Goal: Task Accomplishment & Management: Manage account settings

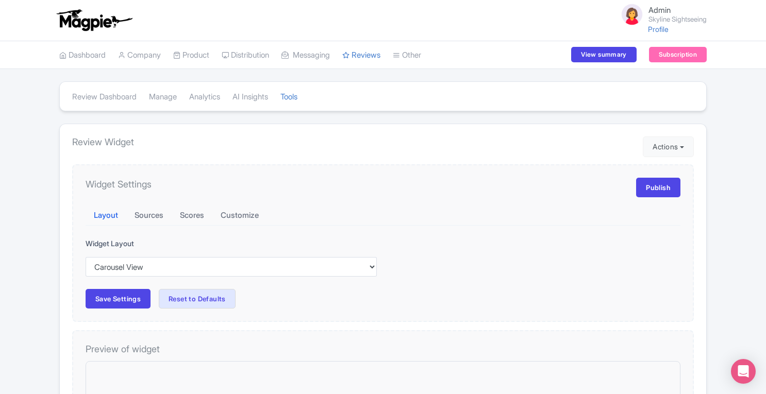
select select "carousel"
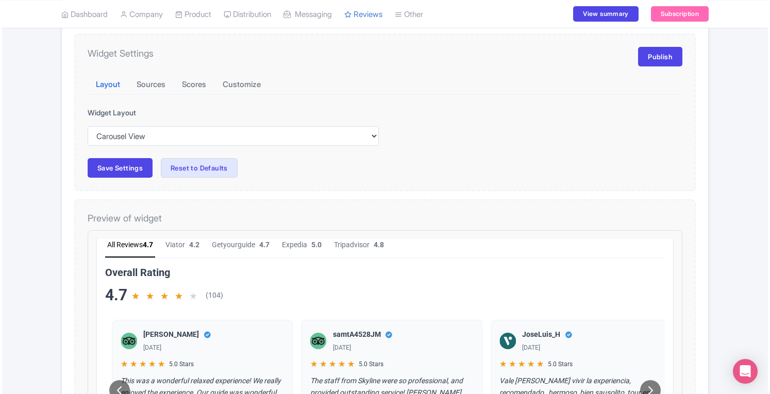
scroll to position [134, 0]
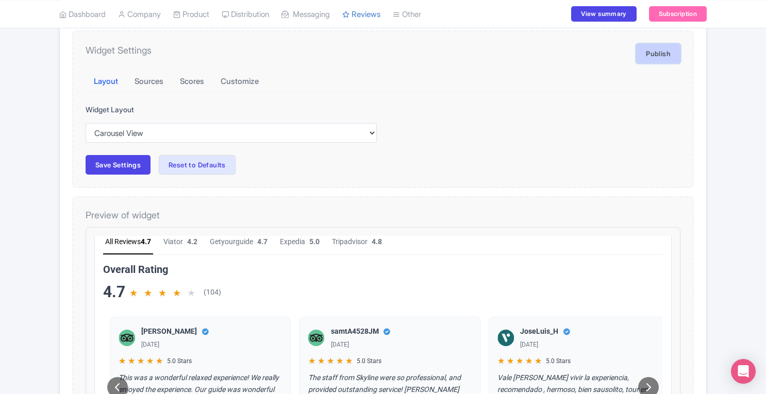
click at [658, 48] on link "Publish" at bounding box center [658, 54] width 44 height 20
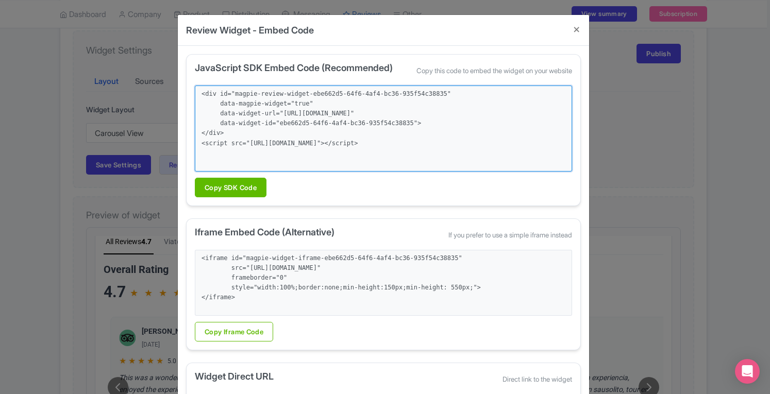
drag, startPoint x: 434, startPoint y: 155, endPoint x: 194, endPoint y: 93, distance: 247.0
click at [195, 93] on textarea "<div id="magpie-review-widget-ebe662d5-64f6-4af4-bc36-935f54c38835" data-magpie…" at bounding box center [383, 129] width 377 height 86
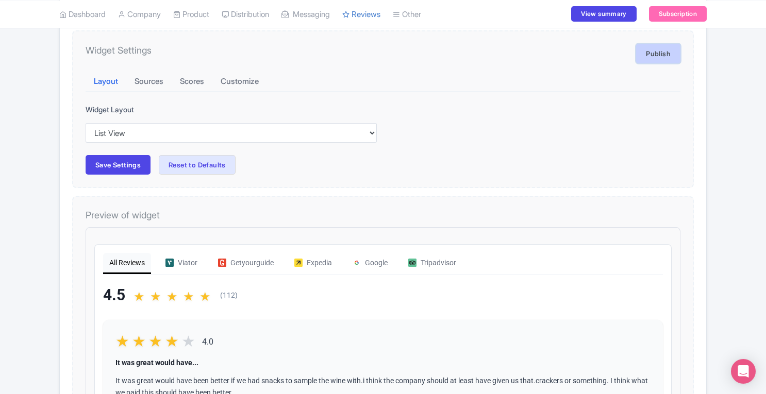
click at [664, 57] on link "Publish" at bounding box center [658, 54] width 44 height 20
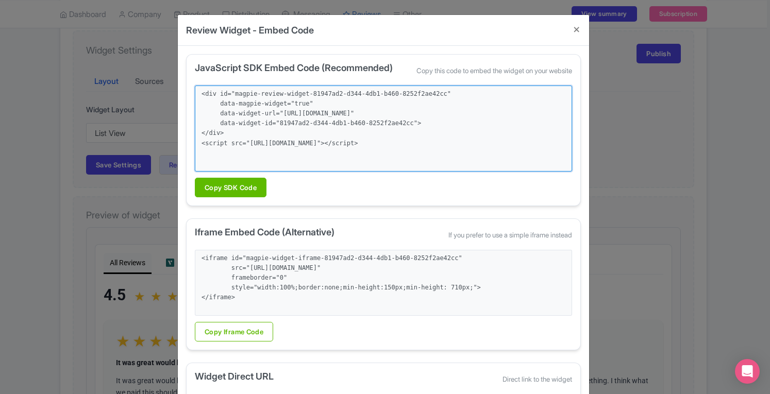
drag, startPoint x: 438, startPoint y: 160, endPoint x: 191, endPoint y: 94, distance: 255.4
click at [191, 94] on div "JavaScript SDK Embed Code (Recommended) Copy this code to embed the widget on y…" at bounding box center [383, 130] width 395 height 152
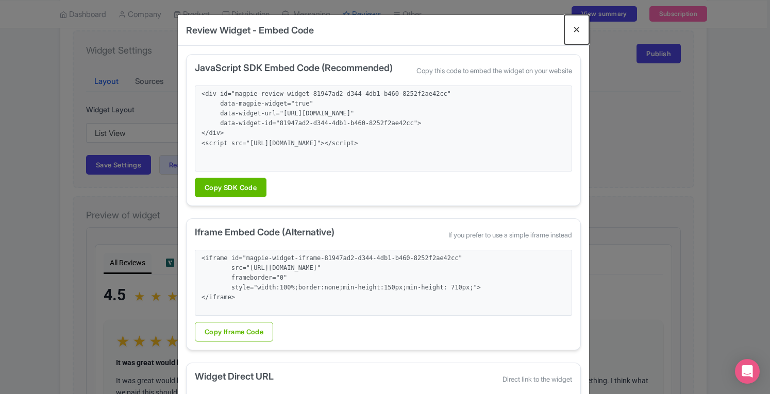
click at [576, 28] on button "Close" at bounding box center [576, 29] width 25 height 29
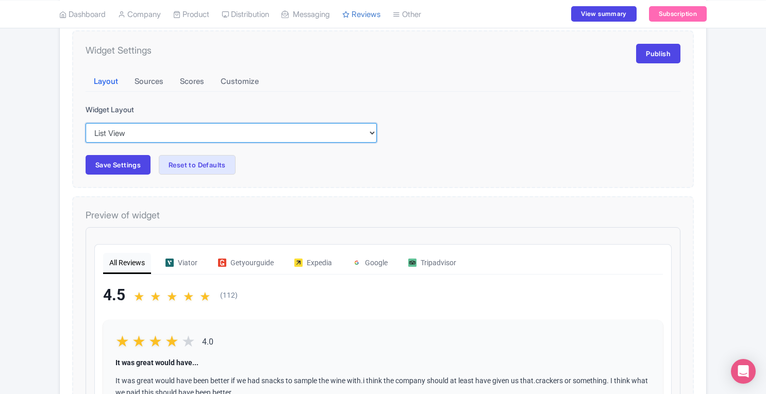
click at [148, 138] on select "Inline View Floating View List View Carousel View Pros/Cons View" at bounding box center [231, 133] width 291 height 20
select select "carousel"
click at [86, 123] on select "Inline View Floating View List View Carousel View Pros/Cons View" at bounding box center [231, 133] width 291 height 20
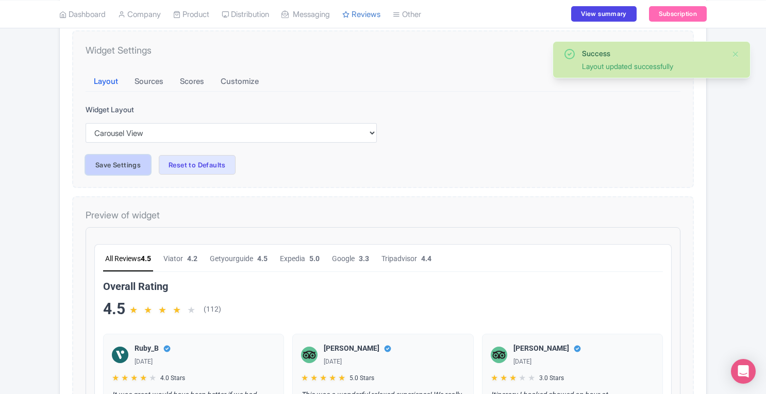
click at [123, 169] on button "Save Settings" at bounding box center [118, 165] width 65 height 20
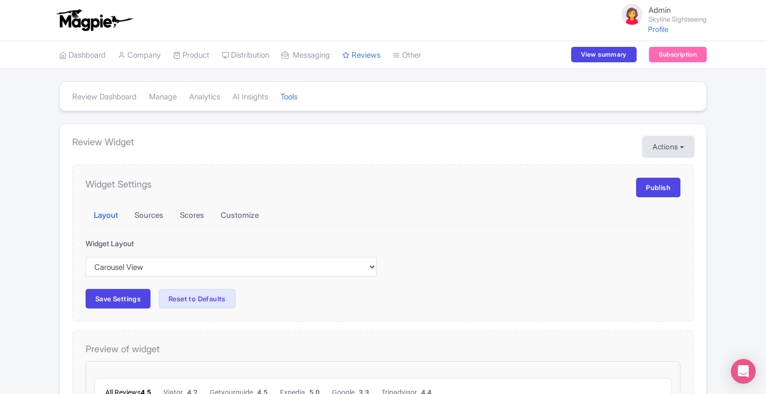
click at [679, 147] on button "Actions" at bounding box center [668, 147] width 51 height 21
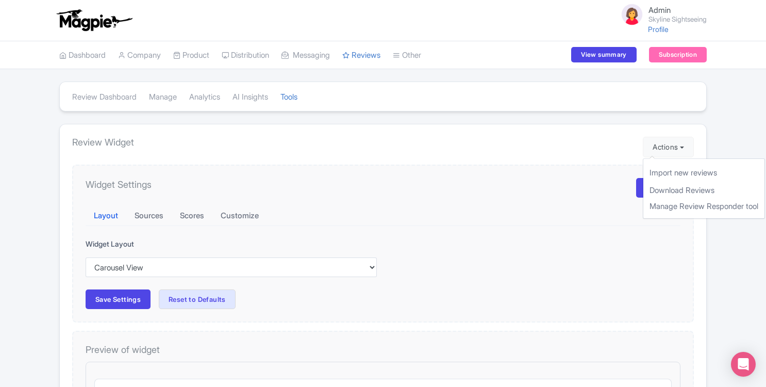
click at [563, 195] on div "Widget Settings Publish" at bounding box center [383, 188] width 595 height 20
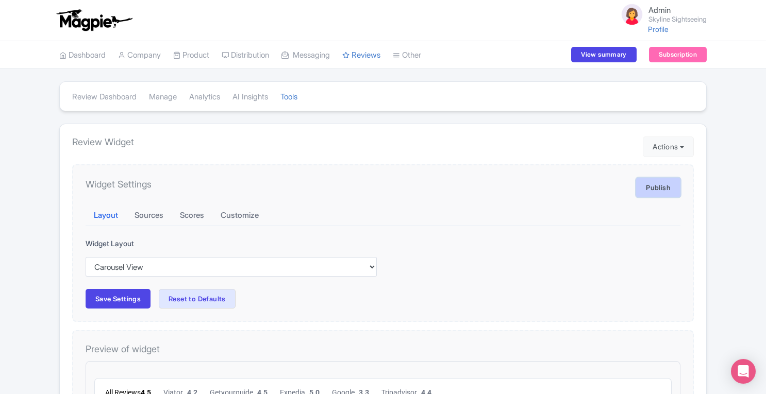
click at [648, 179] on link "Publish" at bounding box center [658, 188] width 44 height 20
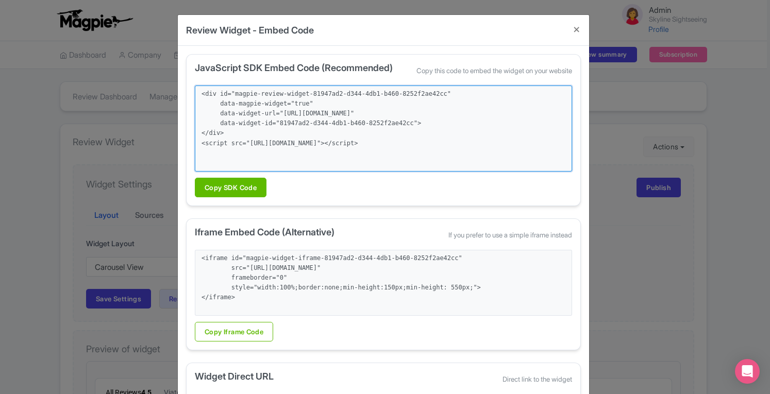
drag, startPoint x: 434, startPoint y: 153, endPoint x: 198, endPoint y: 93, distance: 243.5
click at [198, 93] on textarea "<div id="magpie-review-widget-81947ad2-d344-4db1-b460-8252f2ae42cc" data-magpie…" at bounding box center [383, 129] width 377 height 86
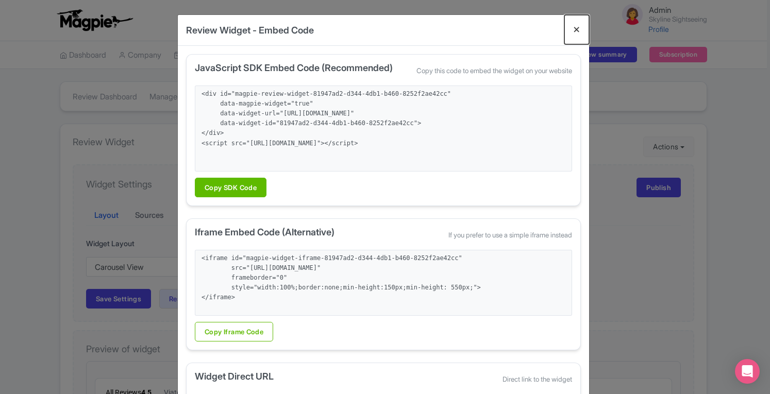
click at [571, 32] on button "Close" at bounding box center [576, 29] width 25 height 29
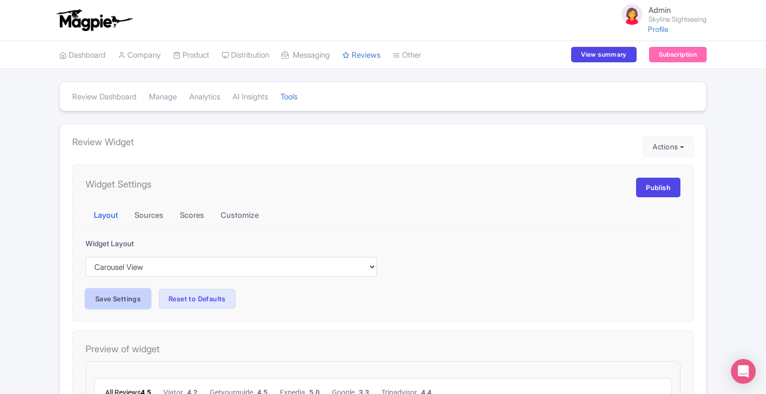
click at [126, 296] on button "Save Settings" at bounding box center [118, 299] width 65 height 20
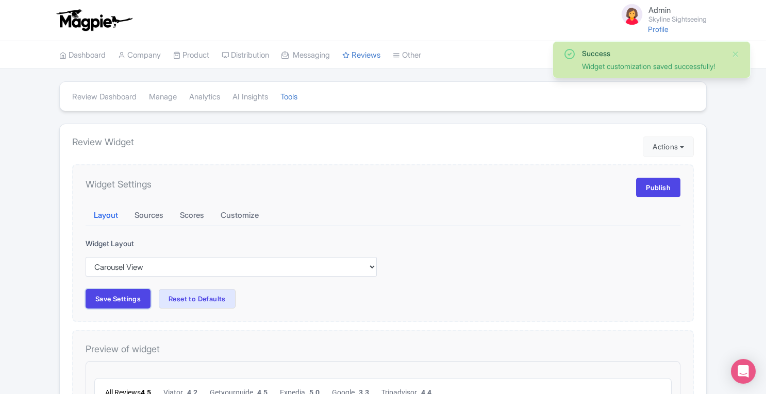
checkbox input "true"
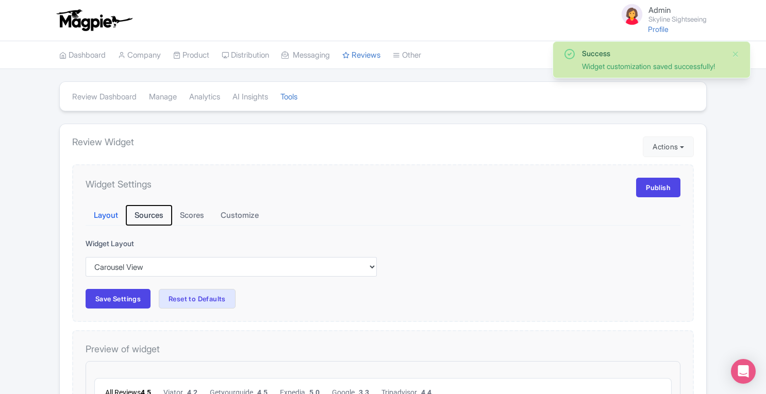
click at [146, 216] on button "Sources" at bounding box center [148, 216] width 45 height 20
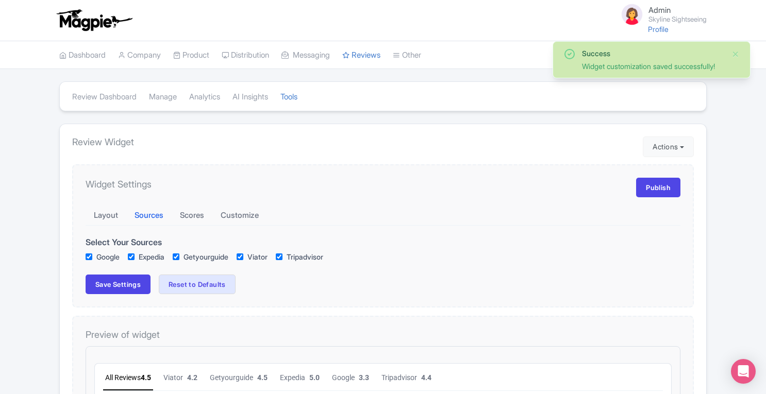
click at [88, 255] on input "Google" at bounding box center [89, 257] width 7 height 7
checkbox input "false"
checkbox input "true"
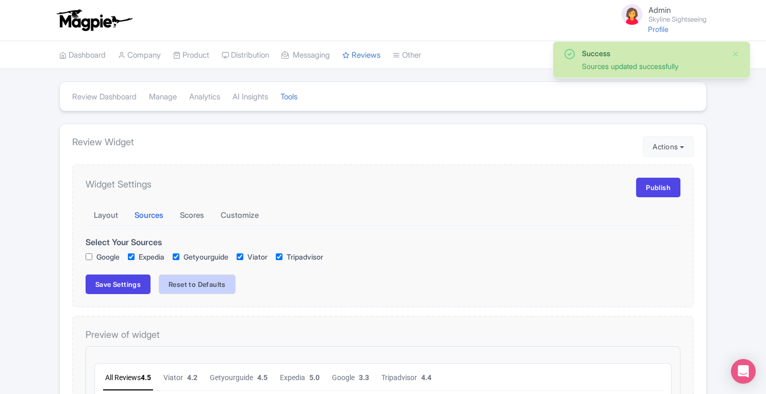
checkbox input "true"
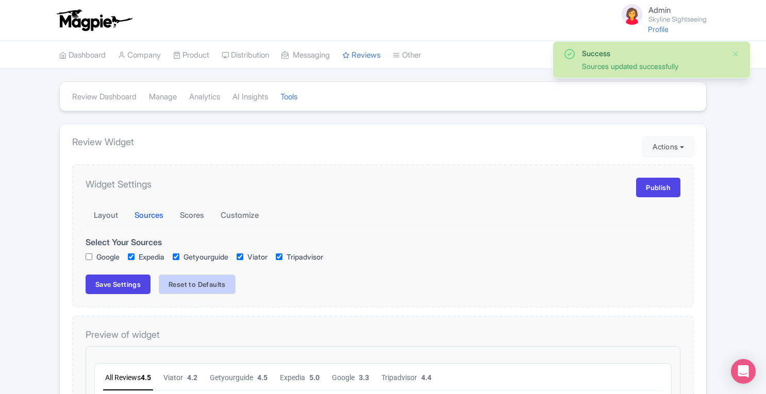
checkbox input "true"
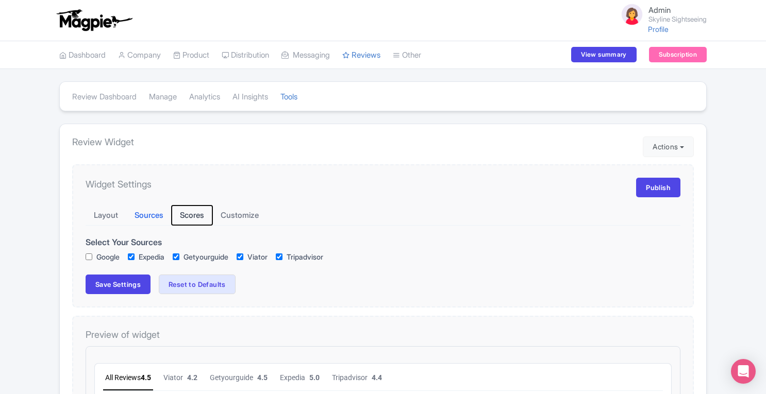
click at [196, 211] on button "Scores" at bounding box center [192, 216] width 41 height 20
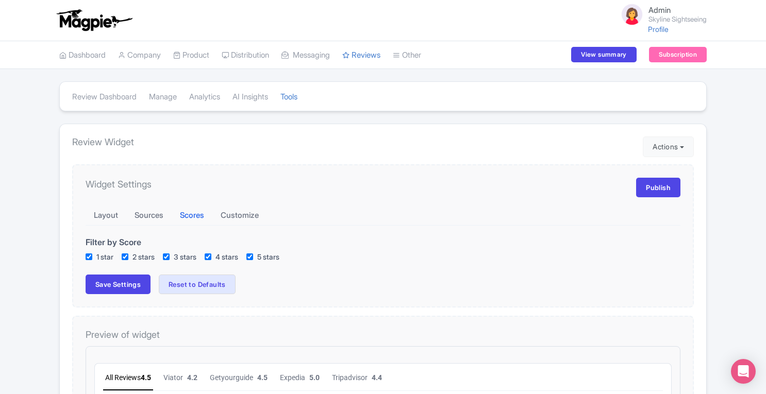
click at [87, 254] on input "1 star" at bounding box center [89, 257] width 7 height 7
checkbox input "false"
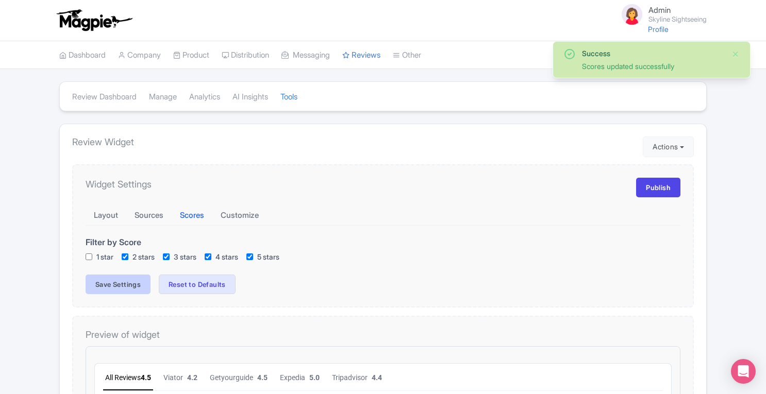
checkbox input "true"
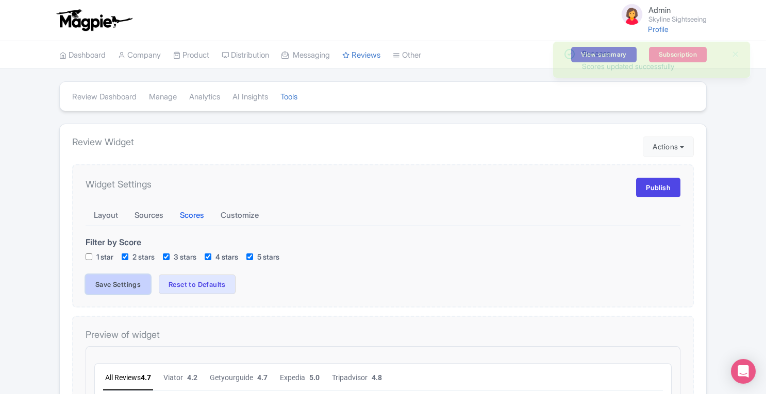
click at [112, 286] on button "Save Settings" at bounding box center [118, 285] width 65 height 20
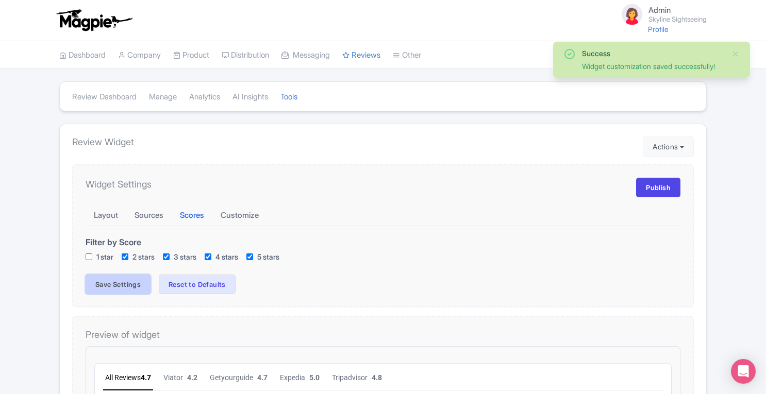
checkbox input "true"
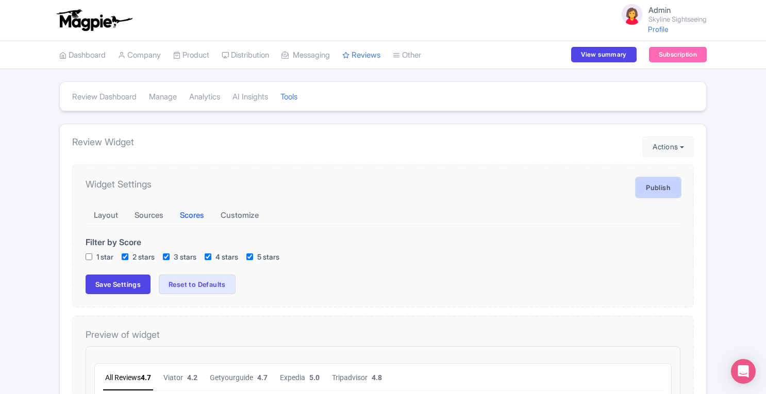
click at [664, 187] on link "Publish" at bounding box center [658, 188] width 44 height 20
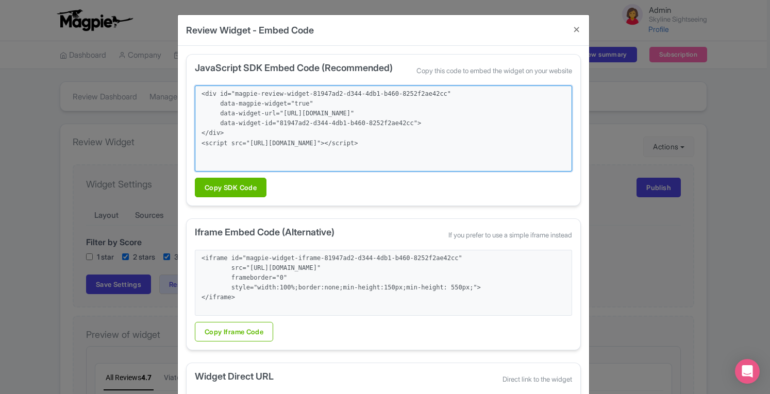
drag, startPoint x: 430, startPoint y: 159, endPoint x: 198, endPoint y: 94, distance: 240.4
click at [198, 94] on textarea "<div id="magpie-review-widget-81947ad2-d344-4db1-b460-8252f2ae42cc" data-magpie…" at bounding box center [383, 129] width 377 height 86
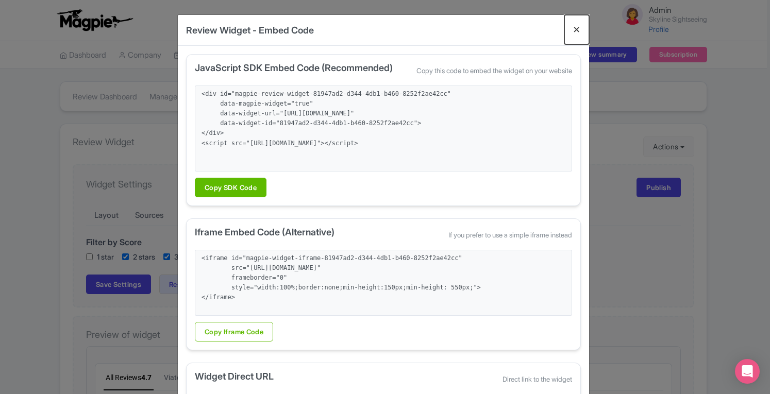
click at [577, 29] on button "Close" at bounding box center [576, 29] width 25 height 29
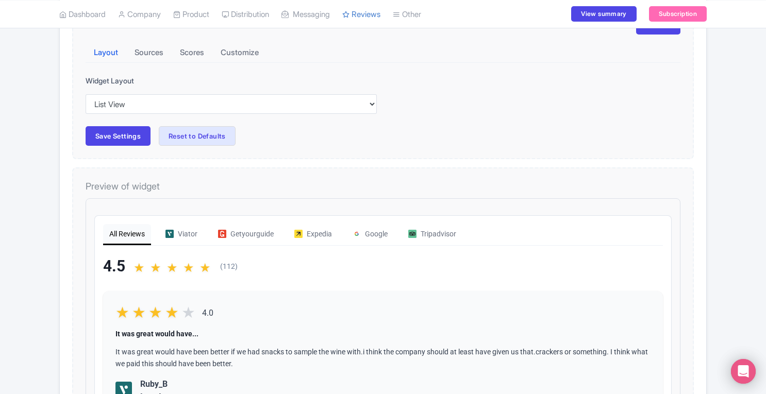
scroll to position [157, 0]
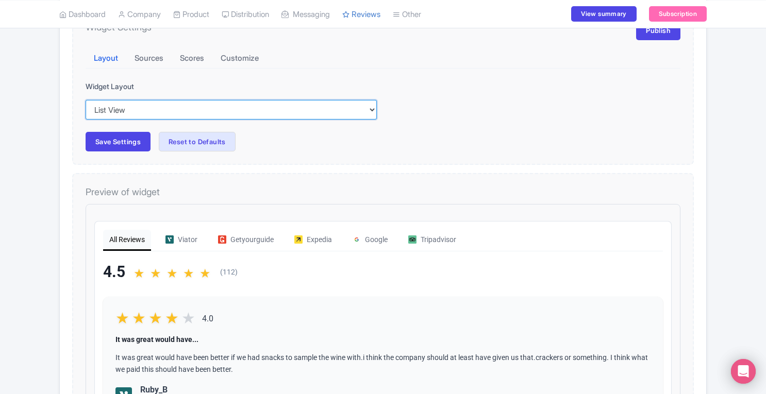
click at [327, 113] on select "Inline View Floating View List View Carousel View Pros/Cons View" at bounding box center [231, 110] width 291 height 20
select select "carousel"
click at [86, 100] on select "Inline View Floating View List View Carousel View Pros/Cons View" at bounding box center [231, 110] width 291 height 20
checkbox input "true"
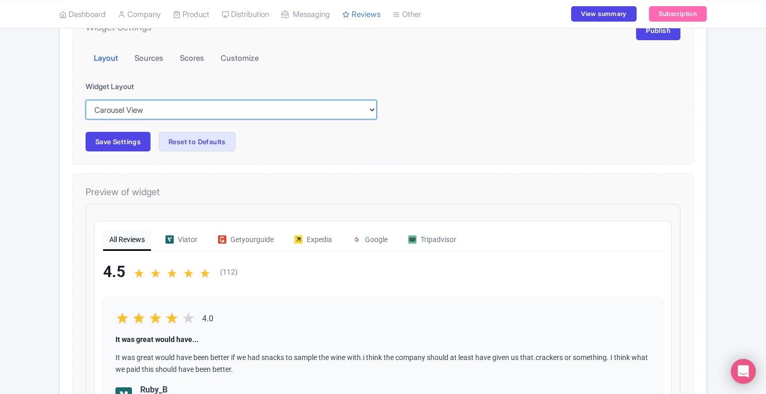
checkbox input "true"
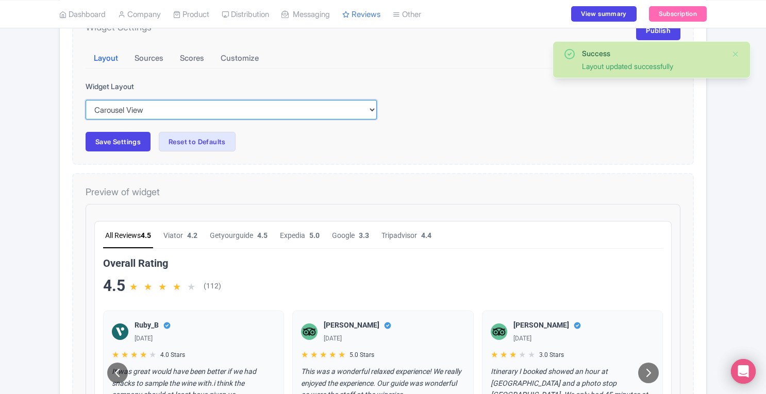
scroll to position [0, 0]
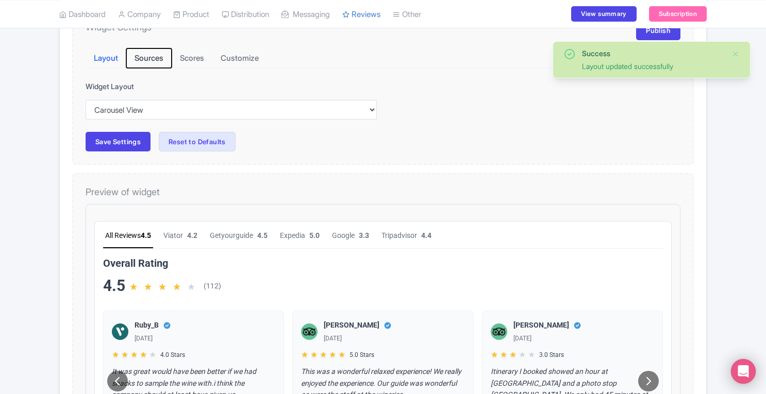
click at [153, 60] on button "Sources" at bounding box center [148, 58] width 45 height 20
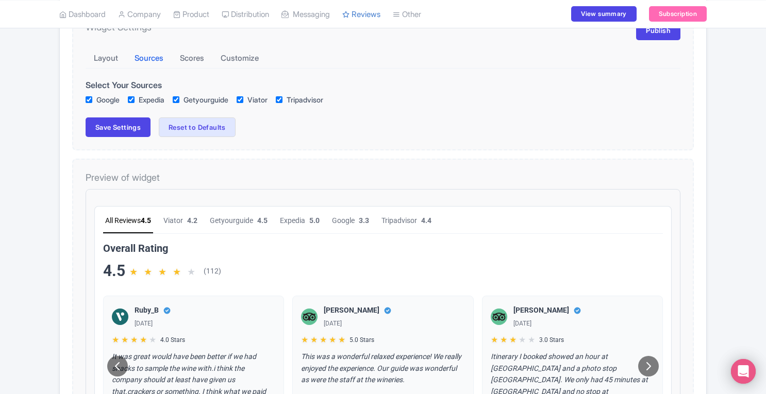
click at [88, 100] on input "Google" at bounding box center [89, 99] width 7 height 7
checkbox input "false"
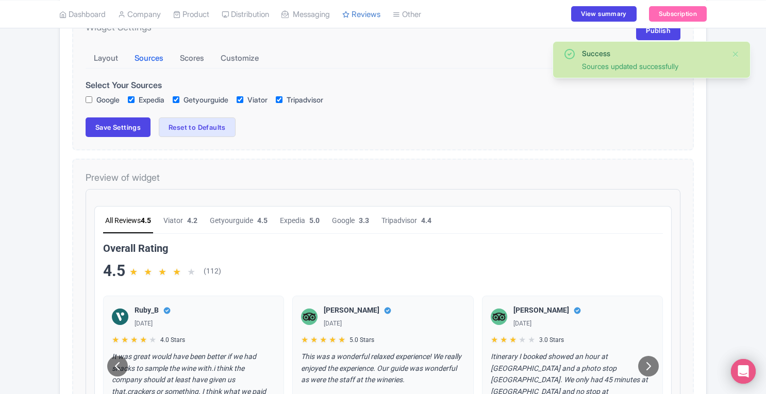
checkbox input "true"
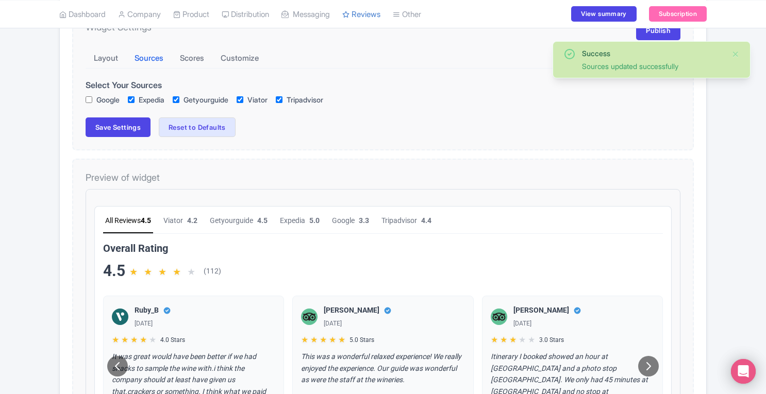
checkbox input "true"
click at [191, 58] on button "Scores" at bounding box center [192, 58] width 41 height 20
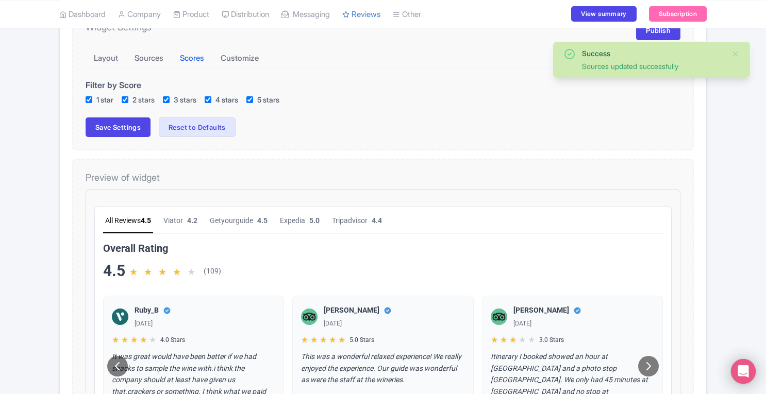
click at [88, 96] on input "1 star" at bounding box center [89, 99] width 7 height 7
checkbox input "false"
checkbox input "true"
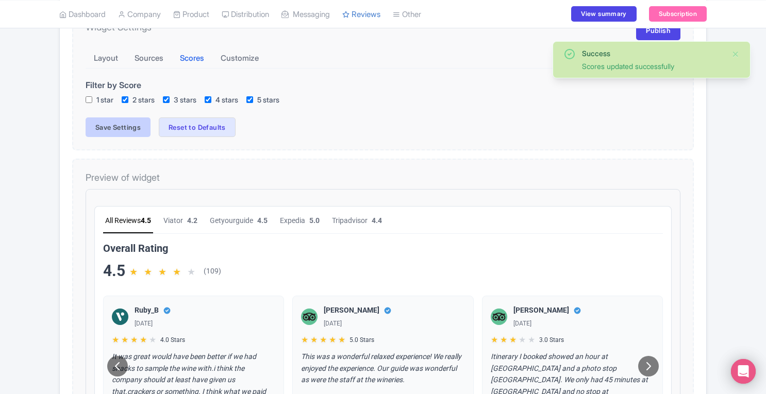
checkbox input "true"
click at [111, 127] on button "Save Settings" at bounding box center [118, 128] width 65 height 20
checkbox input "true"
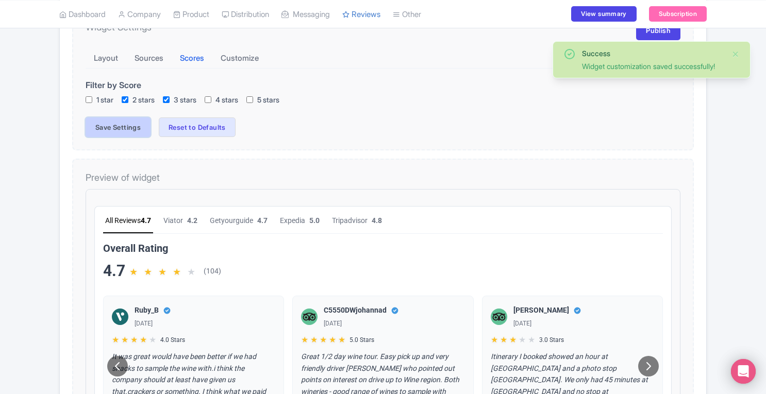
checkbox input "true"
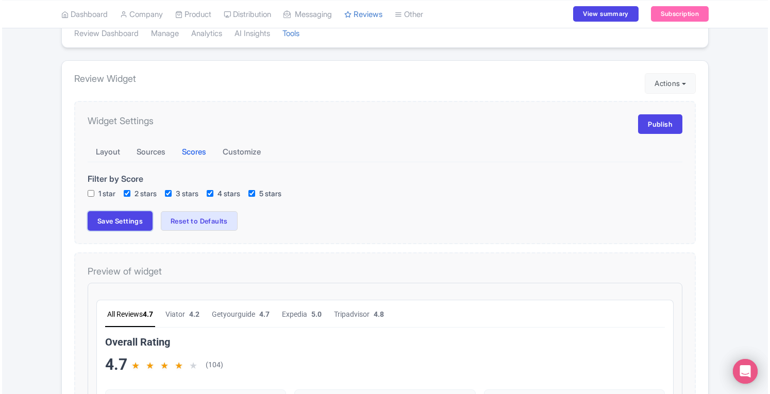
scroll to position [58, 0]
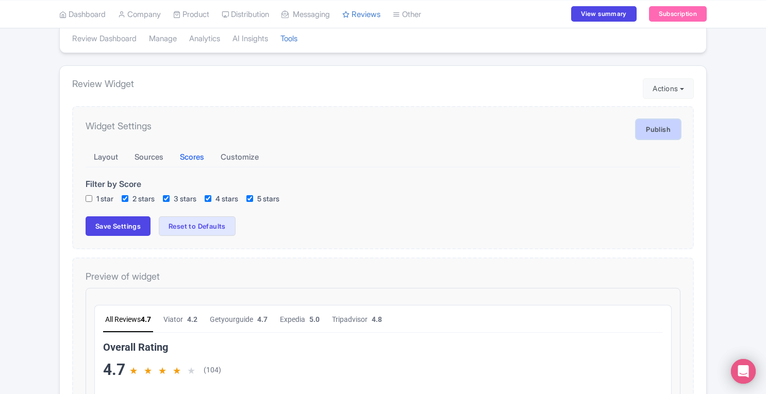
click at [662, 130] on link "Publish" at bounding box center [658, 130] width 44 height 20
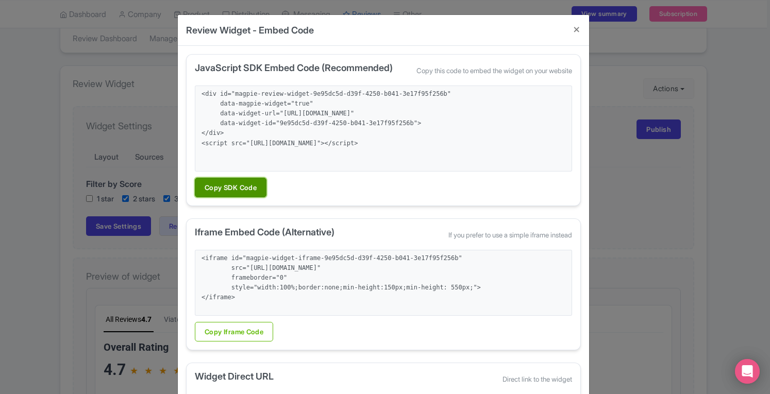
click at [230, 184] on button "Copy SDK Code" at bounding box center [231, 188] width 72 height 20
